Goal: Find specific page/section: Find specific page/section

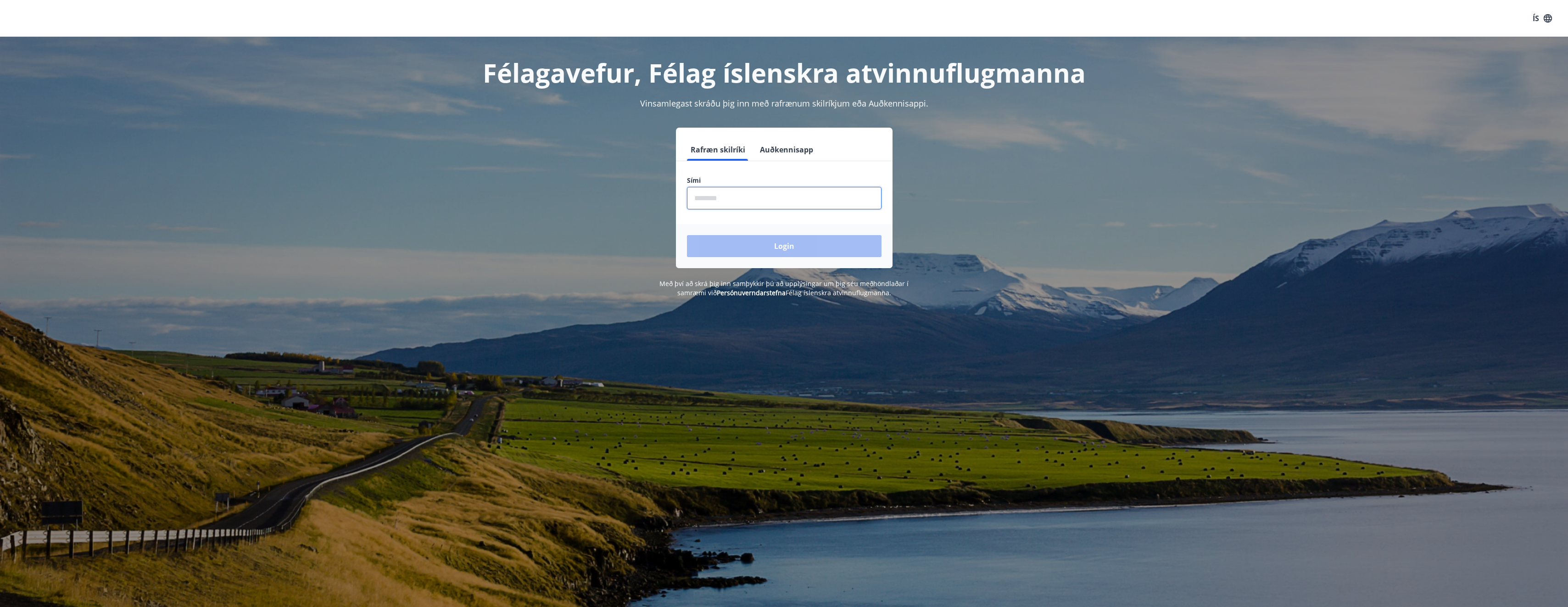
click at [811, 197] on input "phone" at bounding box center [784, 198] width 195 height 23
type input "********"
click at [687, 235] on button "Login" at bounding box center [784, 246] width 195 height 22
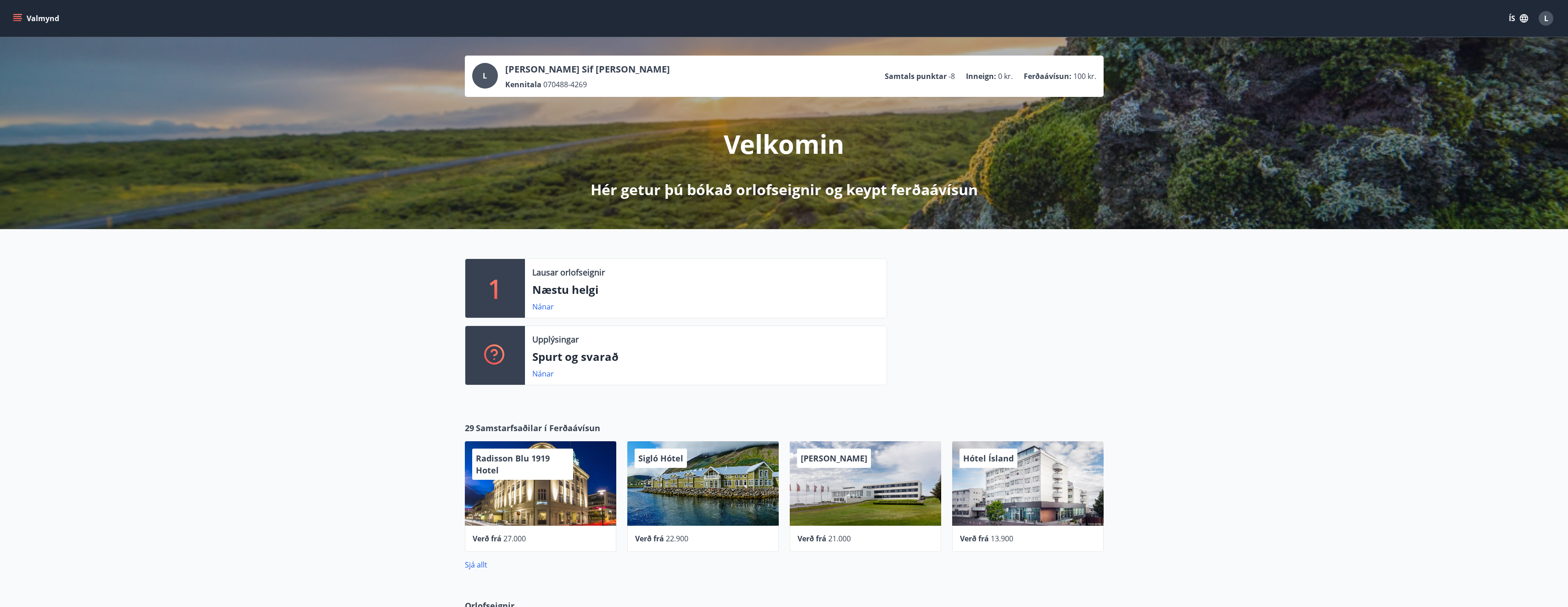
click at [26, 19] on button "Valmynd" at bounding box center [38, 18] width 52 height 16
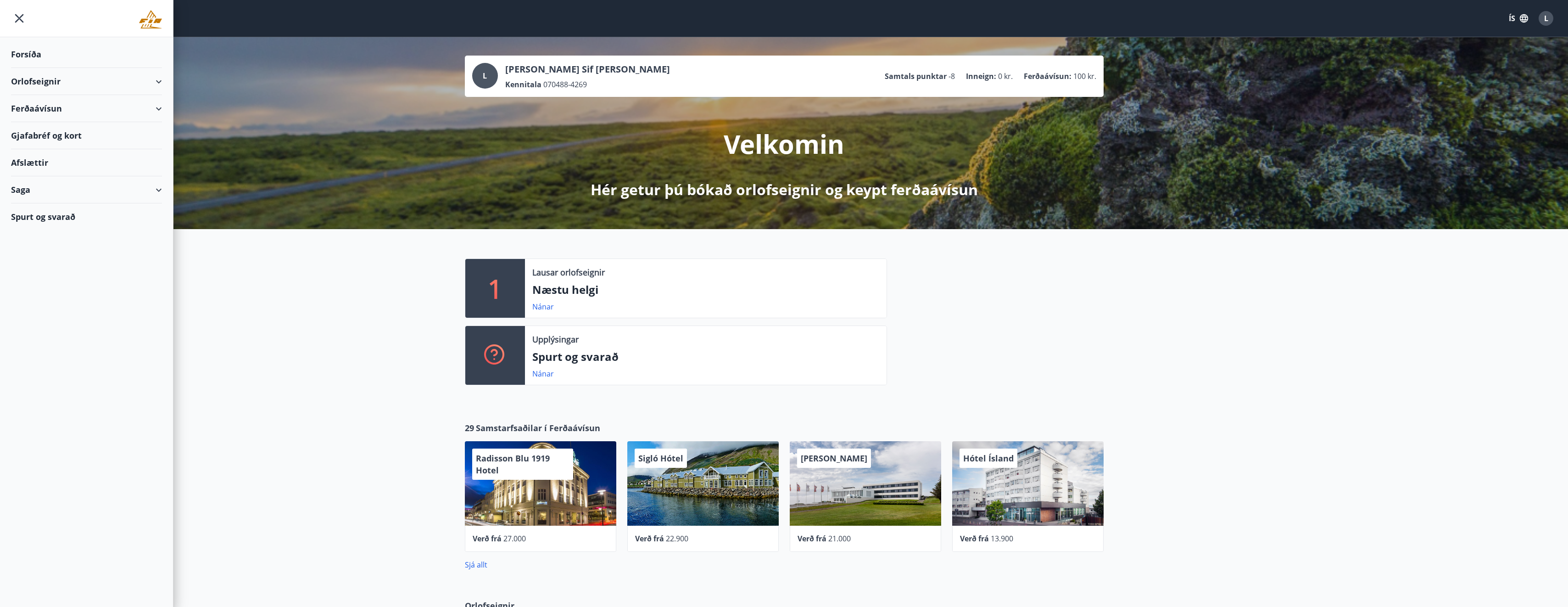
click at [31, 82] on div "Orlofseignir" at bounding box center [86, 81] width 151 height 27
click at [33, 107] on div "Framboð" at bounding box center [86, 105] width 136 height 20
